Goal: Information Seeking & Learning: Learn about a topic

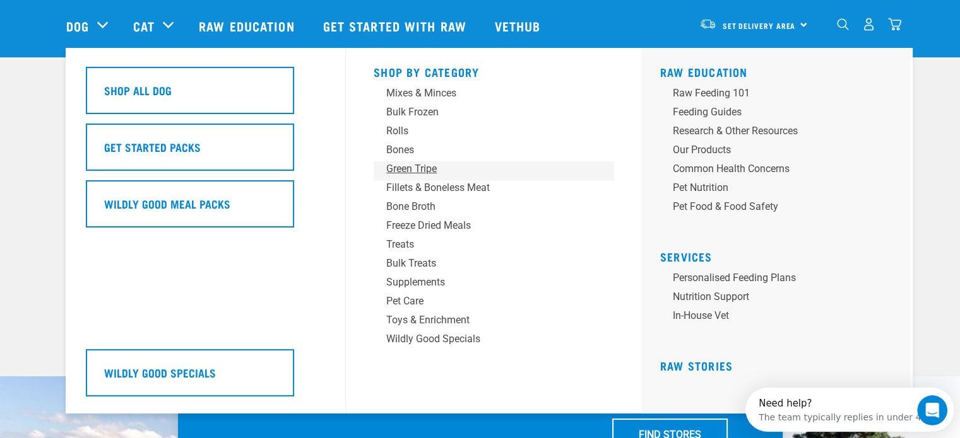
scroll to position [44, 0]
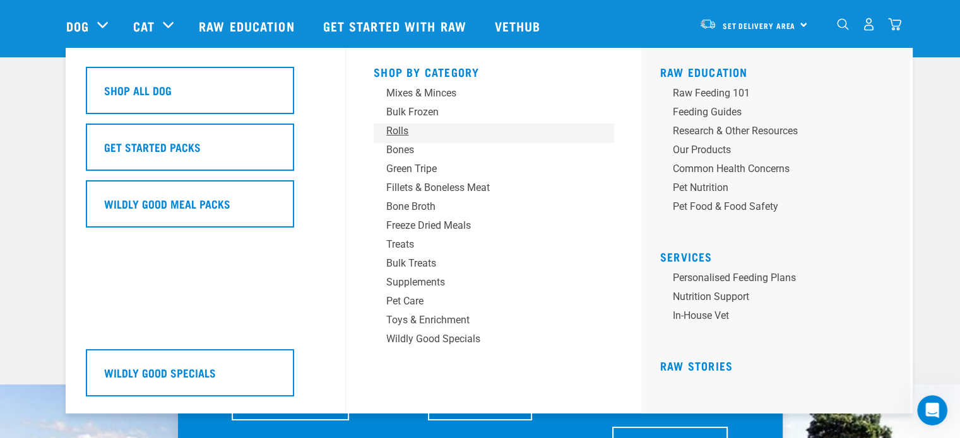
click at [392, 130] on div "Rolls" at bounding box center [484, 131] width 197 height 15
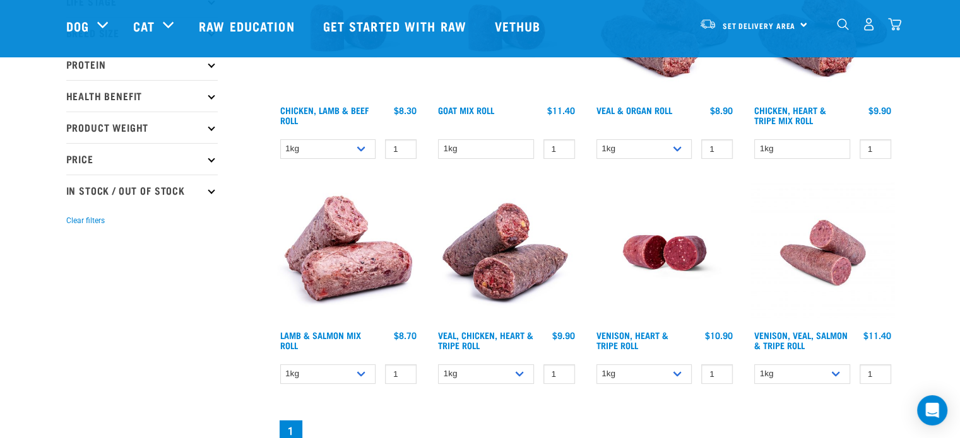
scroll to position [158, 0]
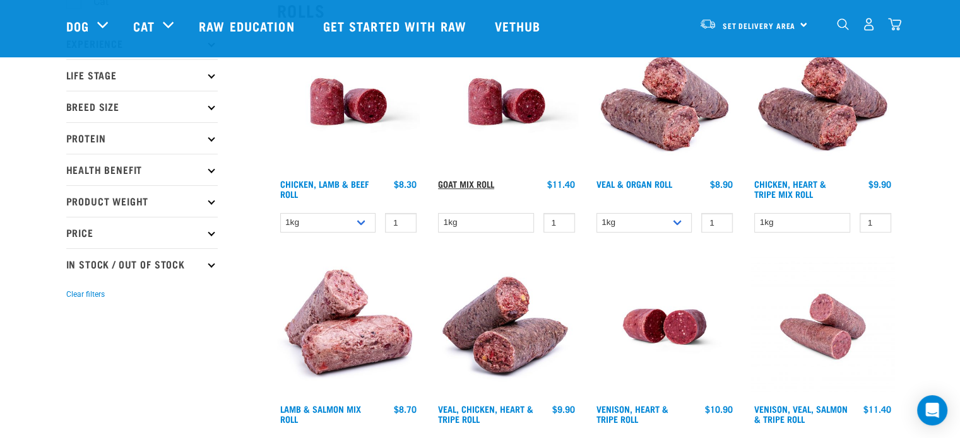
click at [463, 182] on link "Goat Mix Roll" at bounding box center [466, 184] width 56 height 4
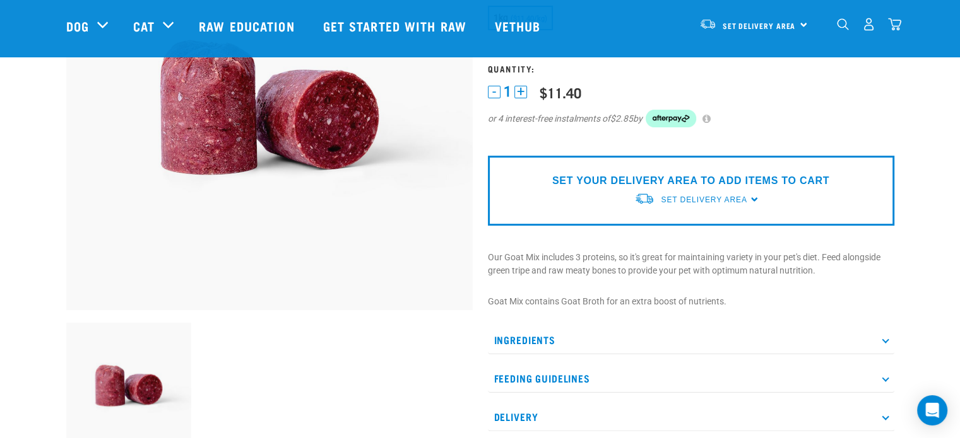
scroll to position [235, 0]
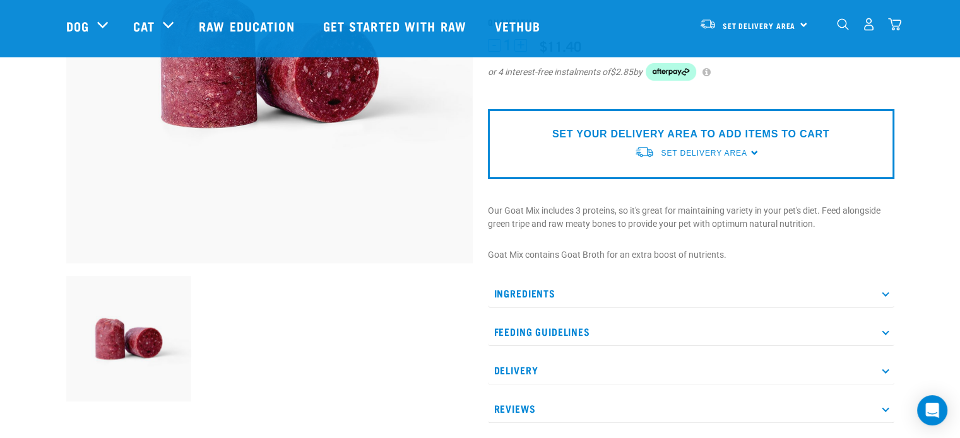
click at [714, 283] on p "Ingredients" at bounding box center [691, 294] width 406 height 28
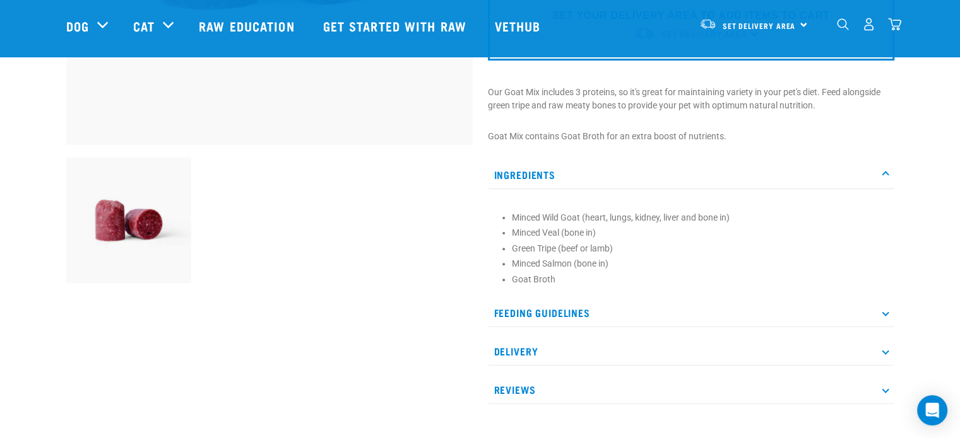
scroll to position [366, 0]
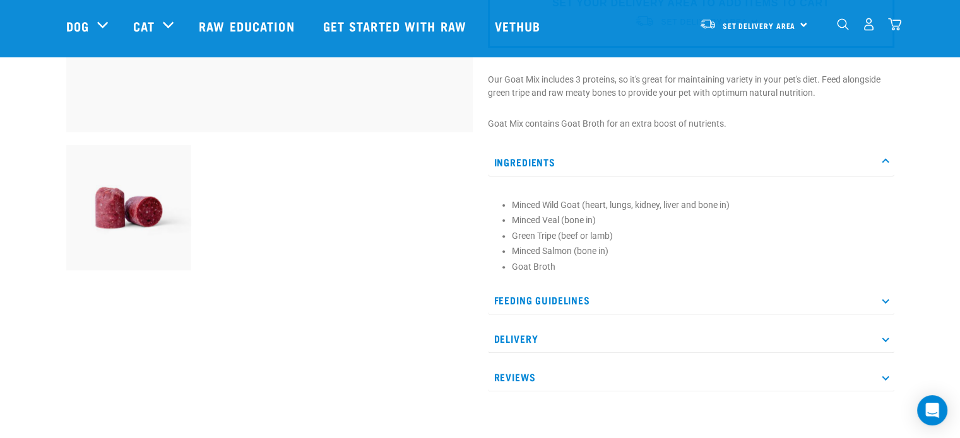
click at [642, 300] on p "Feeding Guidelines" at bounding box center [691, 300] width 406 height 28
click at [550, 297] on p "Feeding Guidelines" at bounding box center [691, 300] width 406 height 28
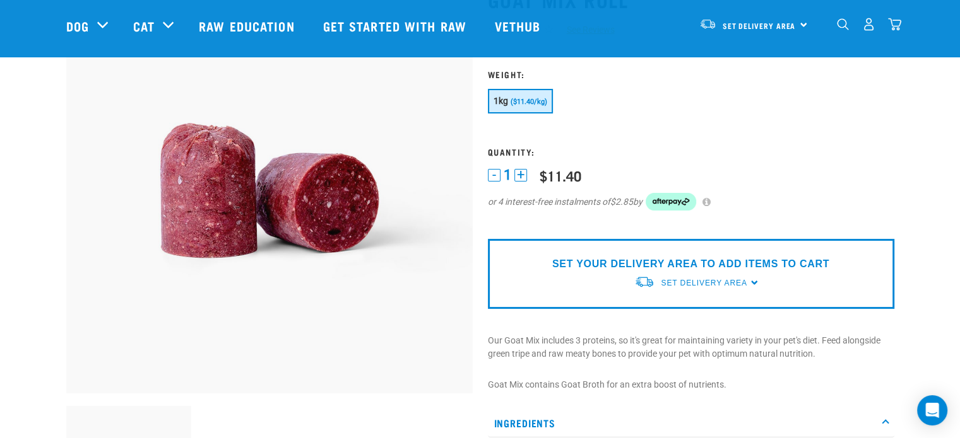
scroll to position [0, 0]
